Goal: Task Accomplishment & Management: Complete application form

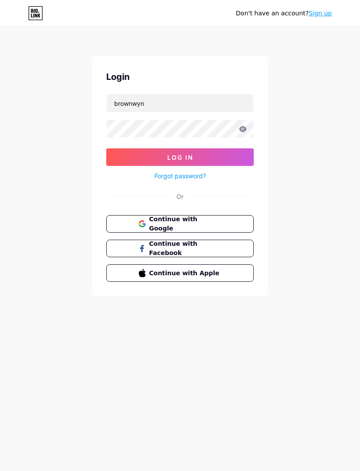
click at [180, 157] on button "Log In" at bounding box center [179, 157] width 147 height 18
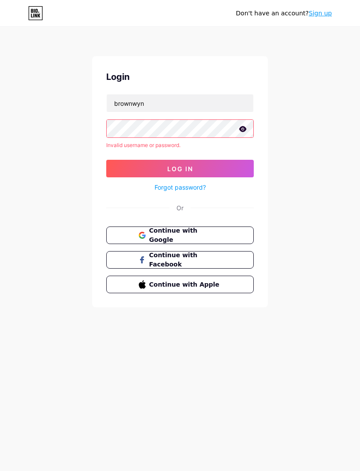
click at [240, 129] on icon at bounding box center [242, 129] width 7 height 6
click at [218, 169] on button "Log In" at bounding box center [179, 169] width 147 height 18
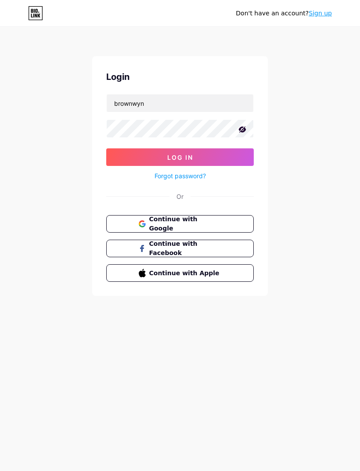
click at [244, 152] on button "Log In" at bounding box center [179, 157] width 147 height 18
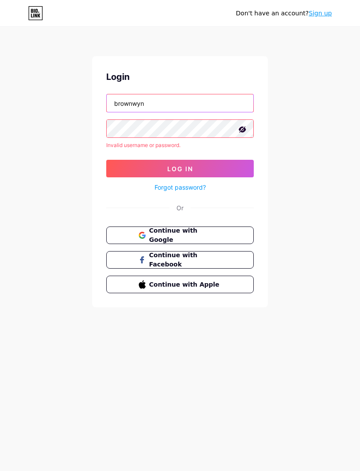
click at [219, 101] on input "brownwyn" at bounding box center [180, 103] width 147 height 18
type input "b"
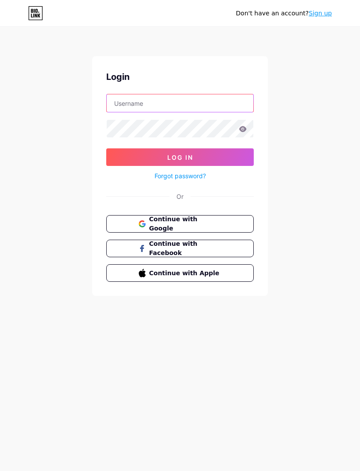
type input "brownwyn"
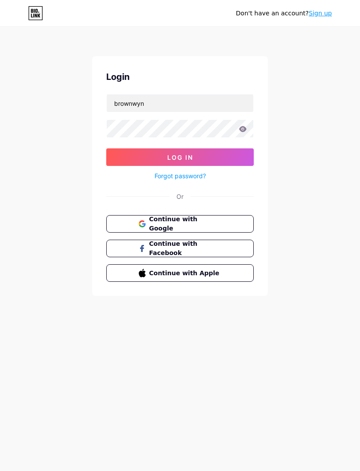
click at [228, 165] on button "Log In" at bounding box center [179, 157] width 147 height 18
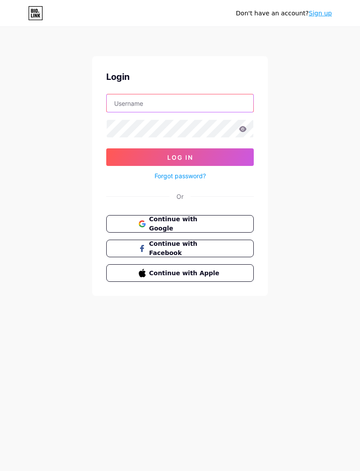
click at [231, 102] on input "text" at bounding box center [180, 103] width 147 height 18
type input "brownwyn"
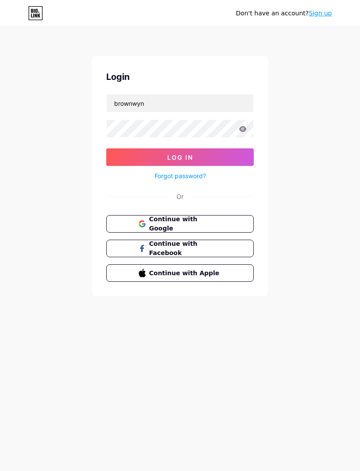
click at [195, 175] on link "Forgot password?" at bounding box center [179, 175] width 51 height 9
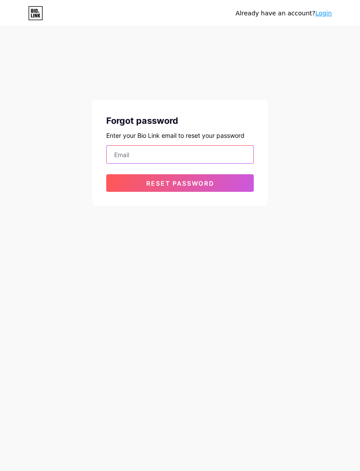
click at [189, 155] on input "email" at bounding box center [180, 155] width 147 height 18
type input "vernviberpramayeda@webmail.umm.ac.id"
click at [239, 185] on button "Reset password" at bounding box center [179, 183] width 147 height 18
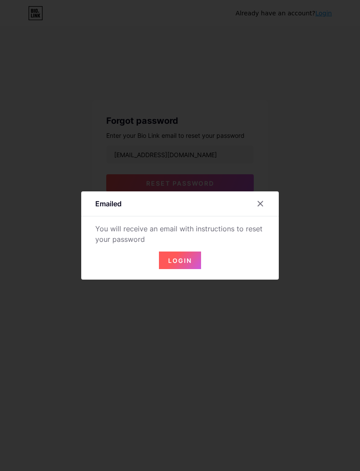
click at [189, 264] on span "Login" at bounding box center [180, 260] width 24 height 7
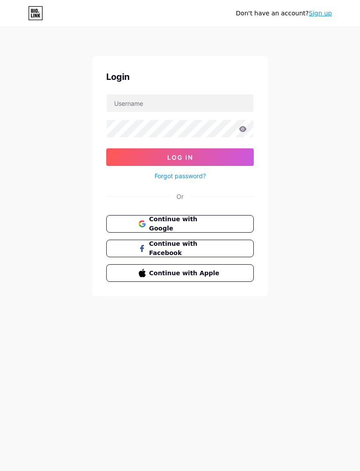
click at [319, 15] on link "Sign up" at bounding box center [320, 13] width 23 height 7
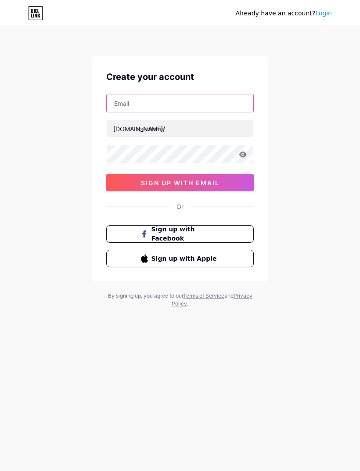
click at [212, 102] on input "text" at bounding box center [180, 103] width 147 height 18
type input "V"
type input "vernviberpramayeda@webmail.umm.ac.id"
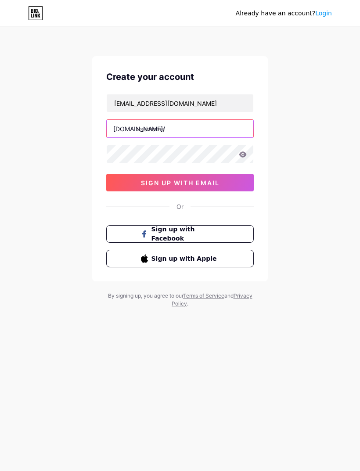
click at [223, 127] on input "text" at bounding box center [180, 129] width 147 height 18
type input "a"
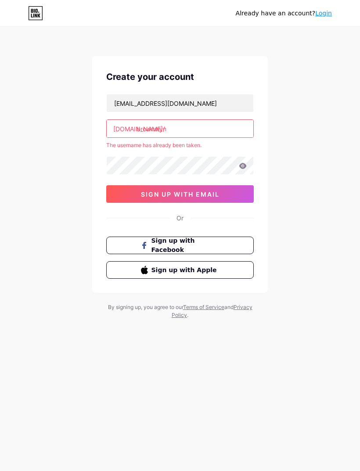
click at [225, 131] on input "brownwyn" at bounding box center [180, 129] width 147 height 18
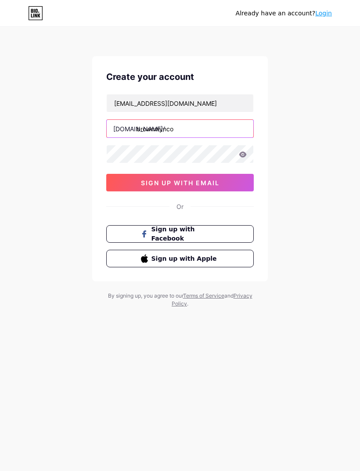
type input "brownwynco"
click at [234, 182] on button "sign up with email" at bounding box center [179, 183] width 147 height 18
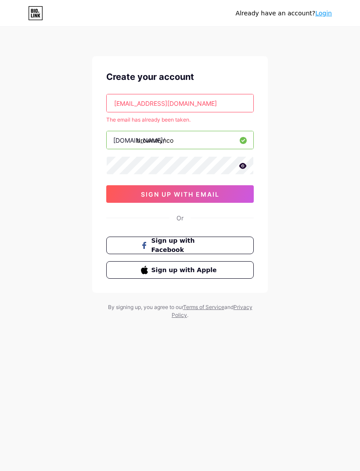
click at [328, 10] on link "Login" at bounding box center [323, 13] width 17 height 7
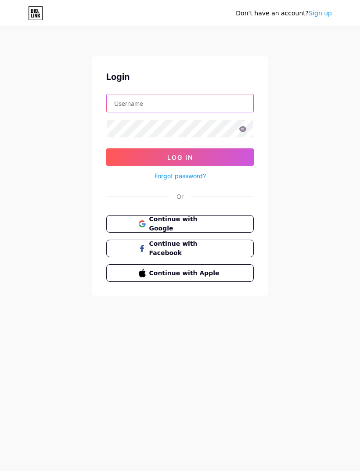
click at [222, 101] on input "text" at bounding box center [180, 103] width 147 height 18
type input "Brownwyn"
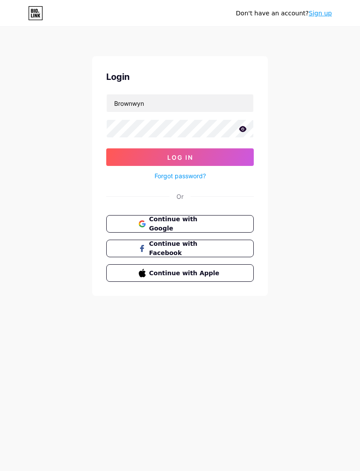
click at [241, 129] on icon at bounding box center [243, 129] width 8 height 6
click at [225, 150] on button "Log In" at bounding box center [179, 157] width 147 height 18
click at [232, 160] on button "Log In" at bounding box center [179, 157] width 147 height 18
